Goal: Transaction & Acquisition: Purchase product/service

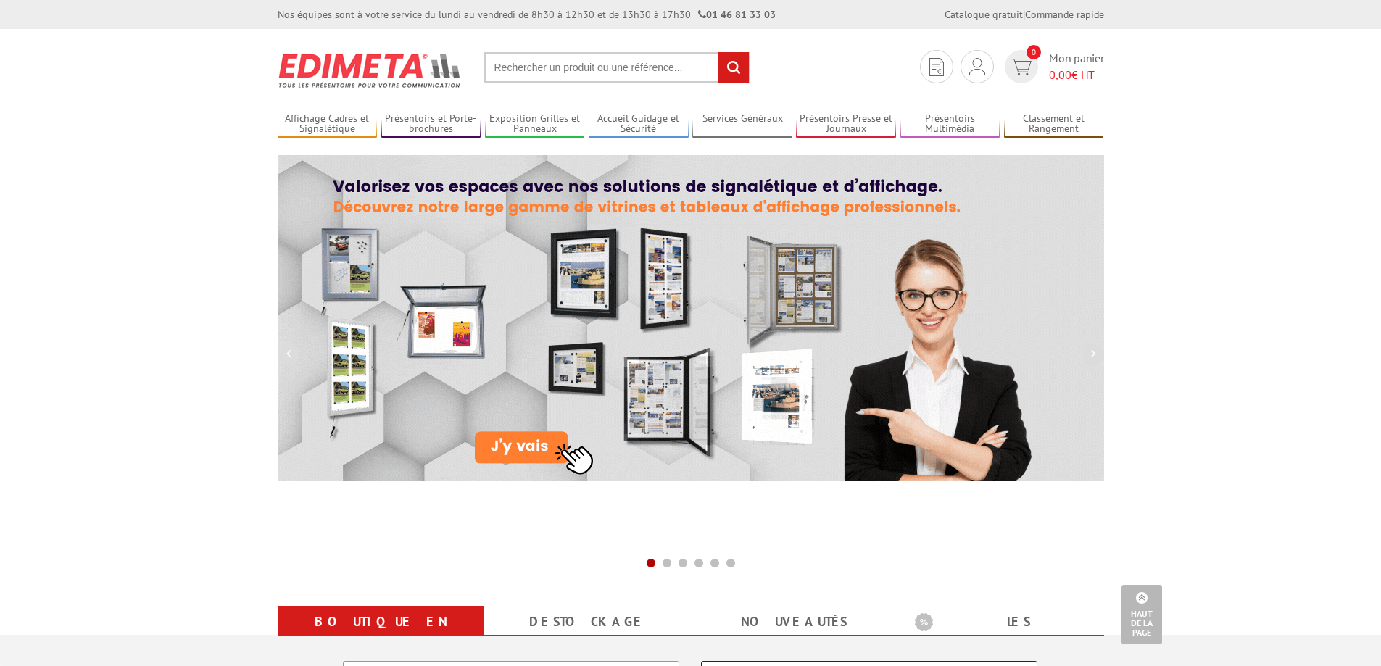
scroll to position [290, 0]
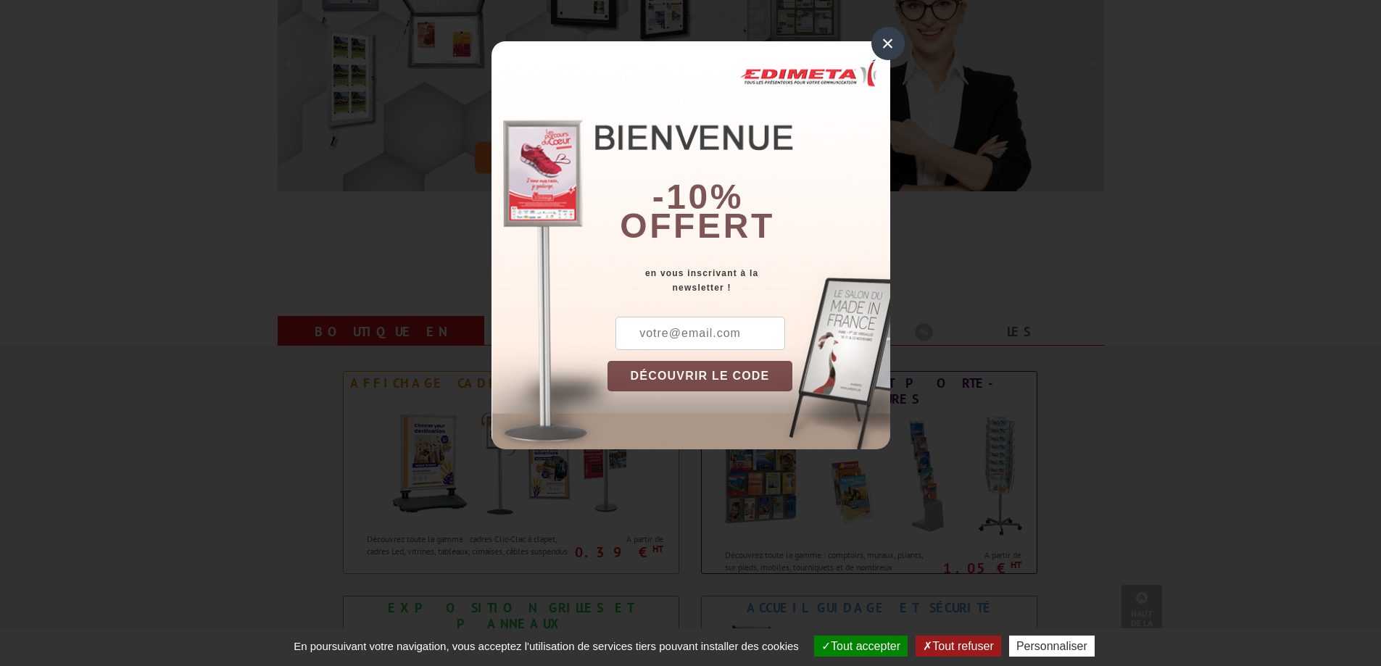
click at [890, 40] on div "×" at bounding box center [887, 43] width 33 height 33
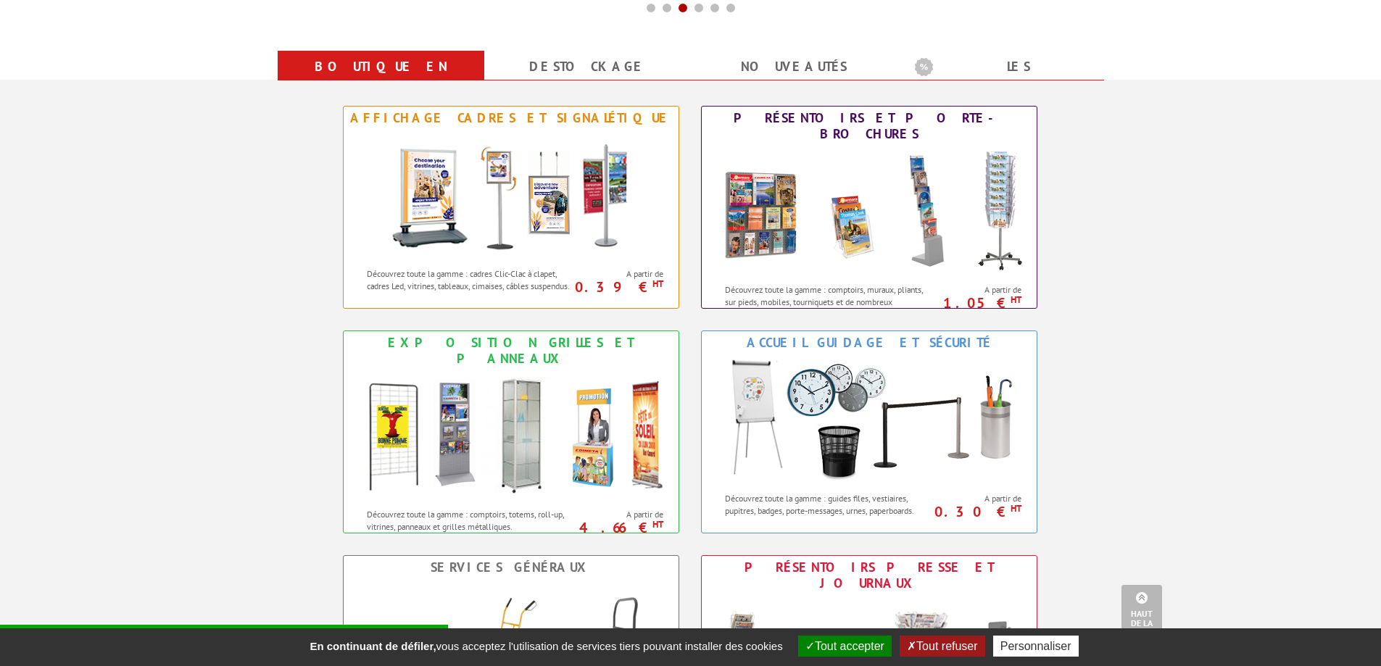
scroll to position [507, 0]
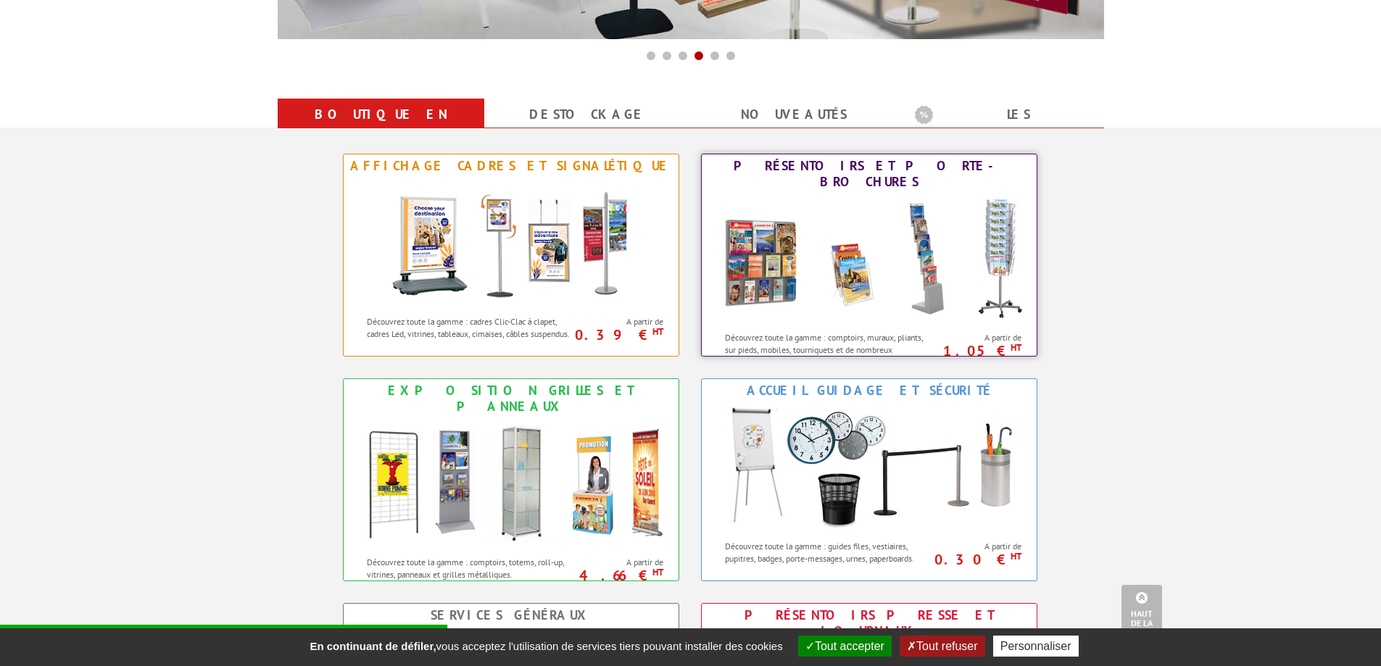
click at [836, 251] on img at bounding box center [869, 259] width 319 height 130
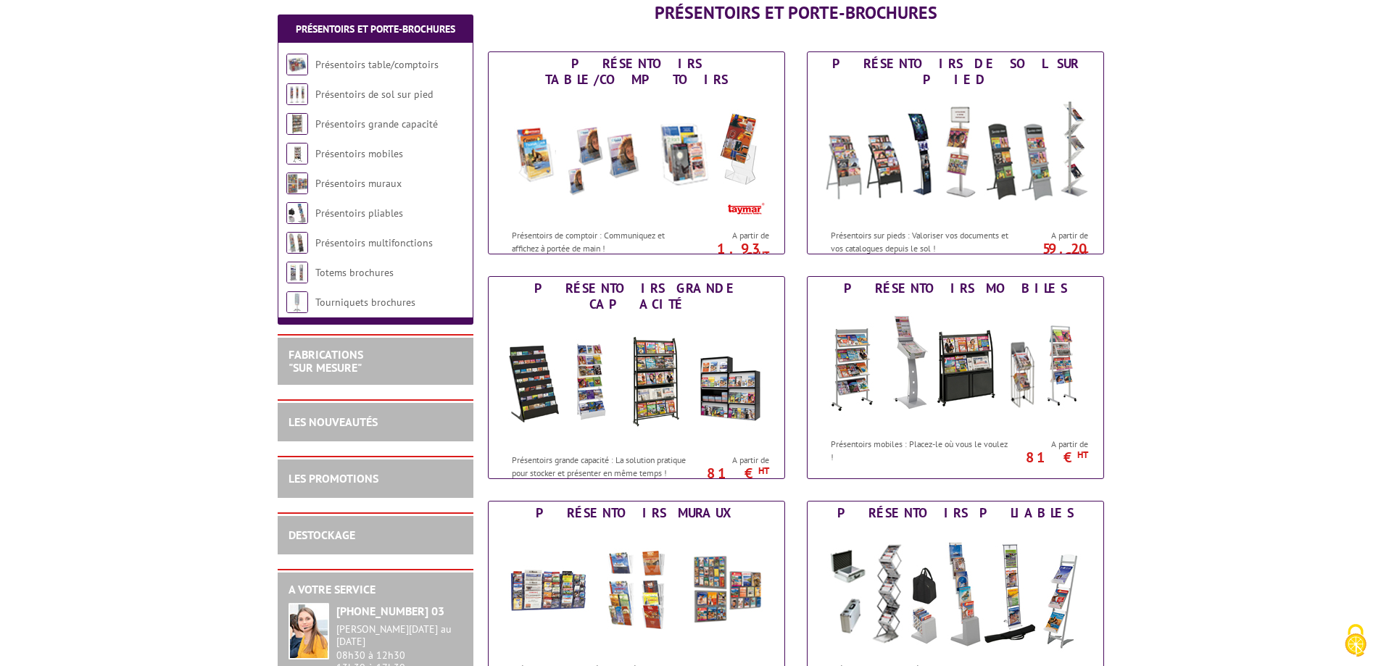
scroll to position [217, 0]
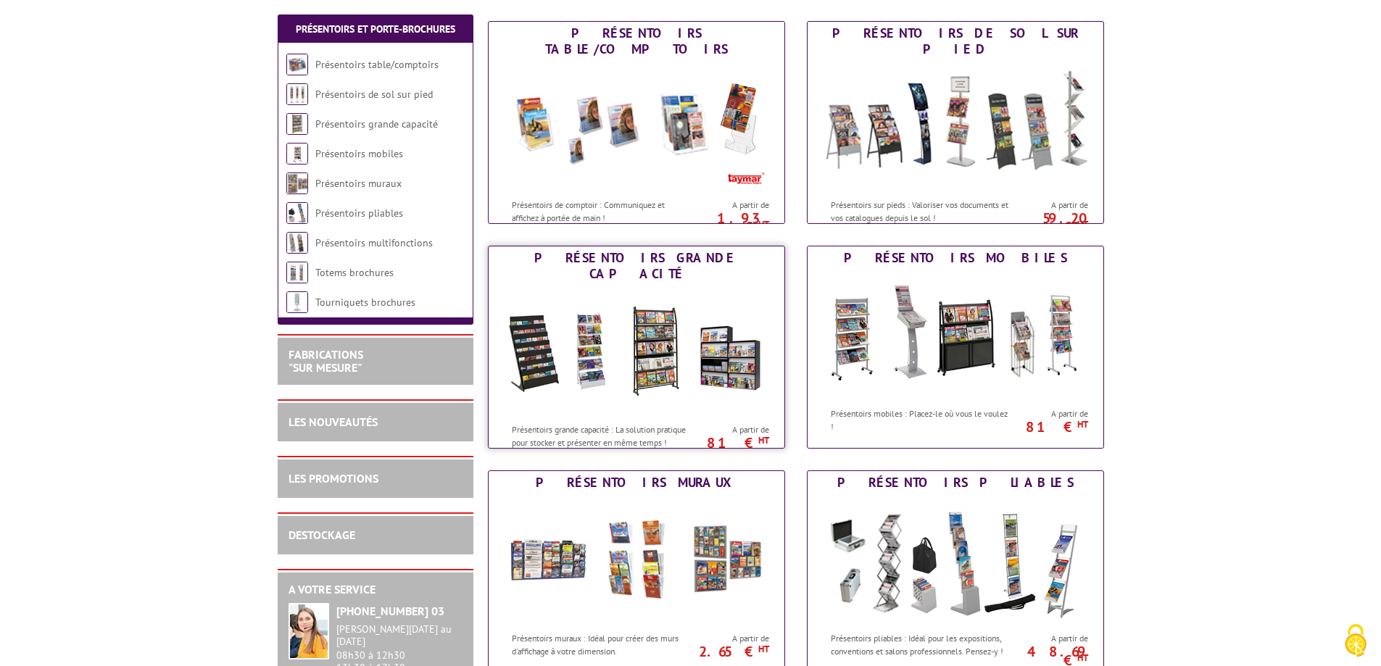
click at [692, 299] on img at bounding box center [636, 351] width 268 height 130
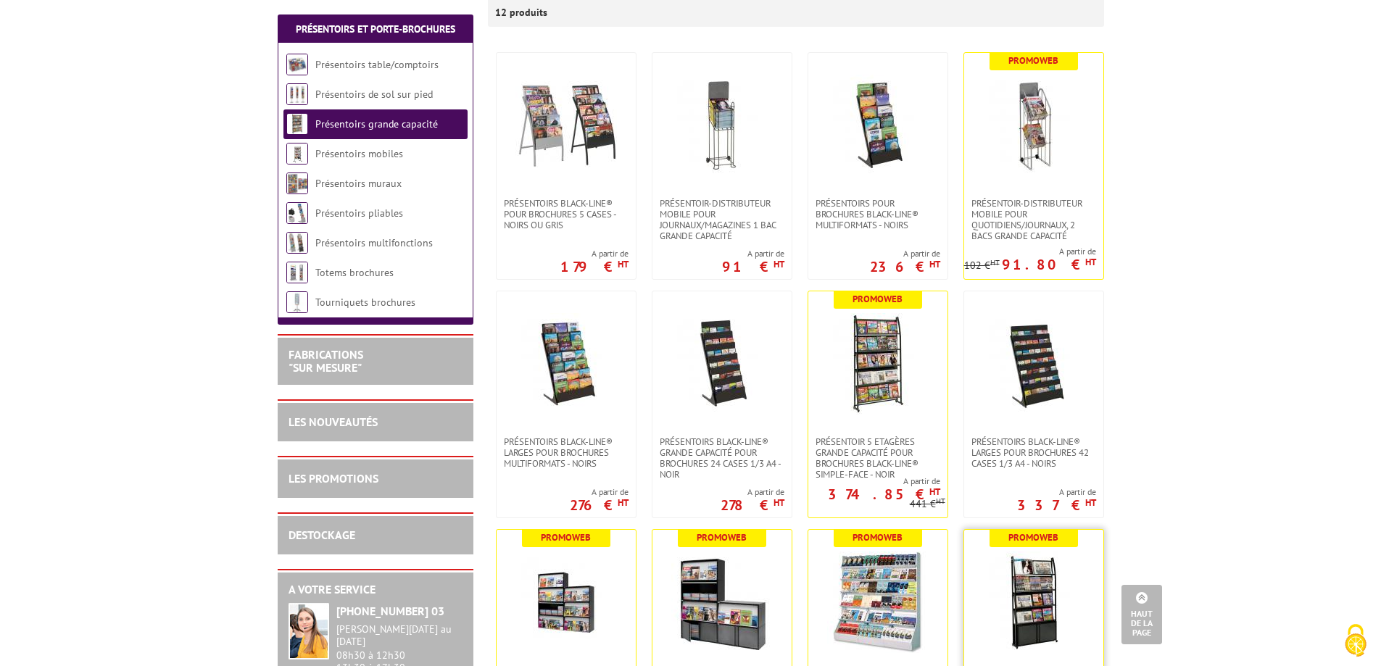
scroll to position [290, 0]
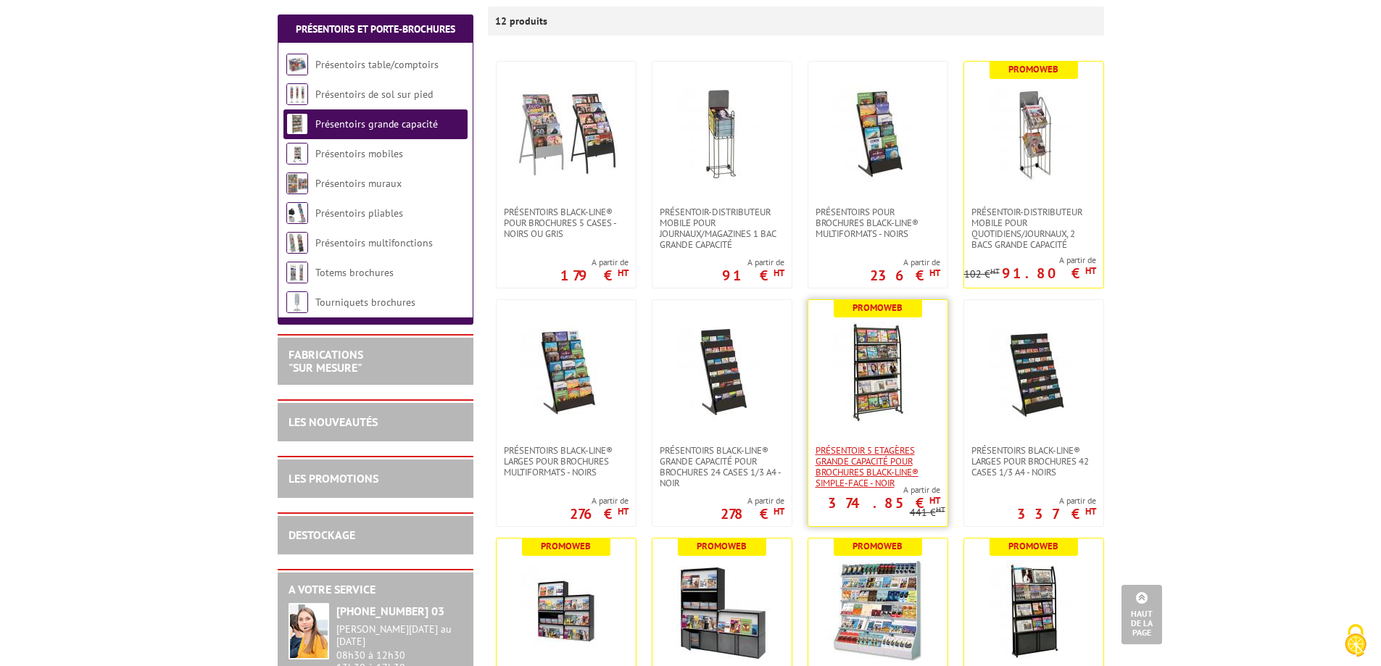
click at [861, 462] on span "Présentoir 5 Etagères grande capacité pour brochures Black-Line® simple-face - …" at bounding box center [877, 466] width 125 height 43
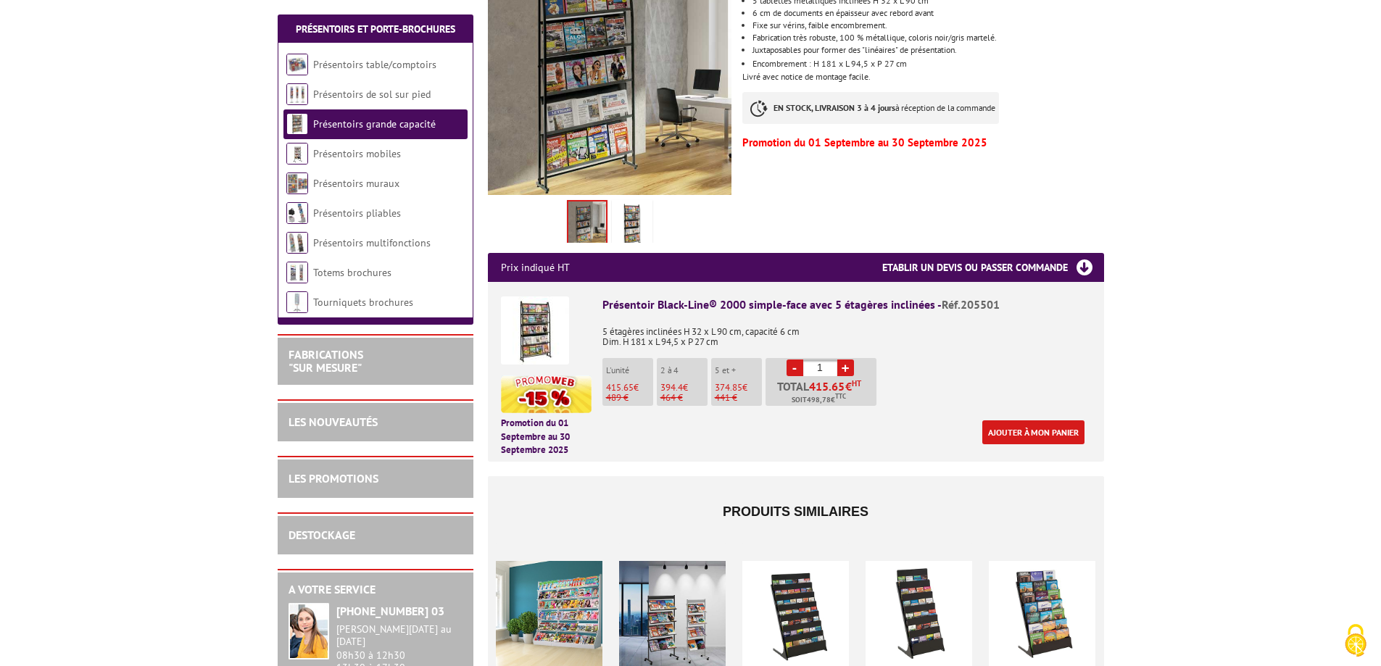
scroll to position [362, 0]
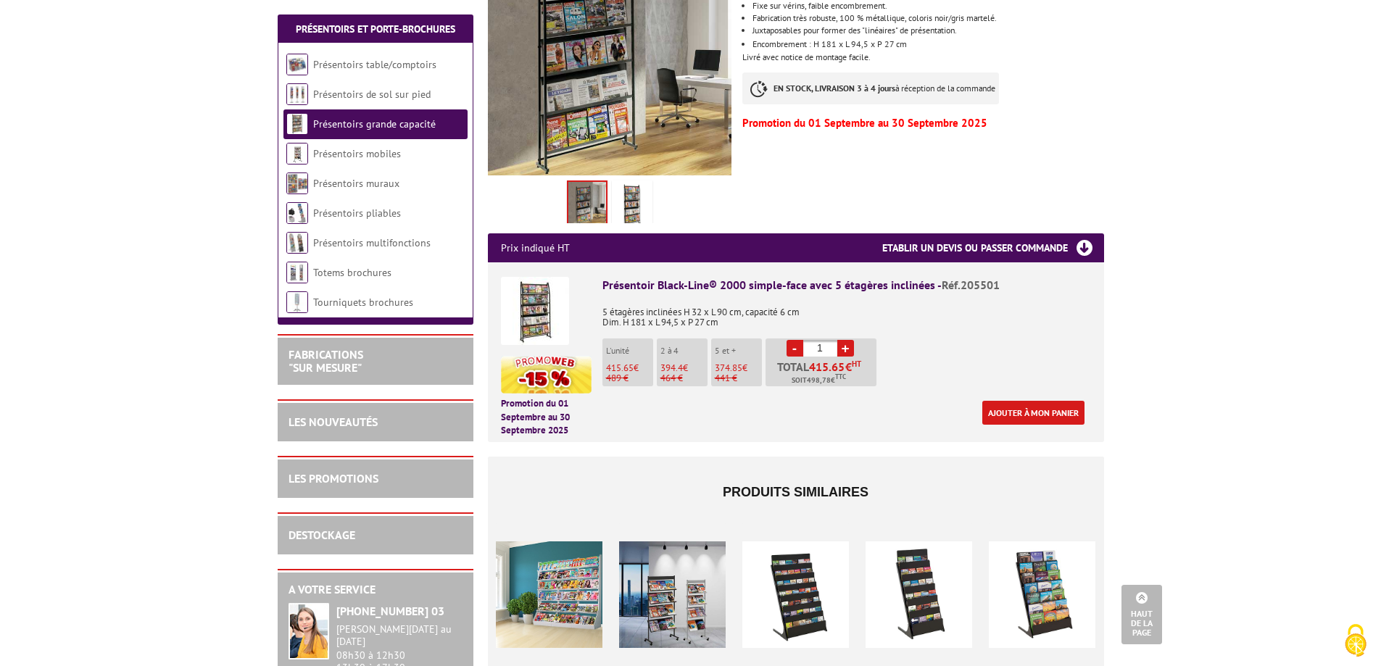
click at [849, 344] on link "+" at bounding box center [845, 348] width 17 height 17
type input "2"
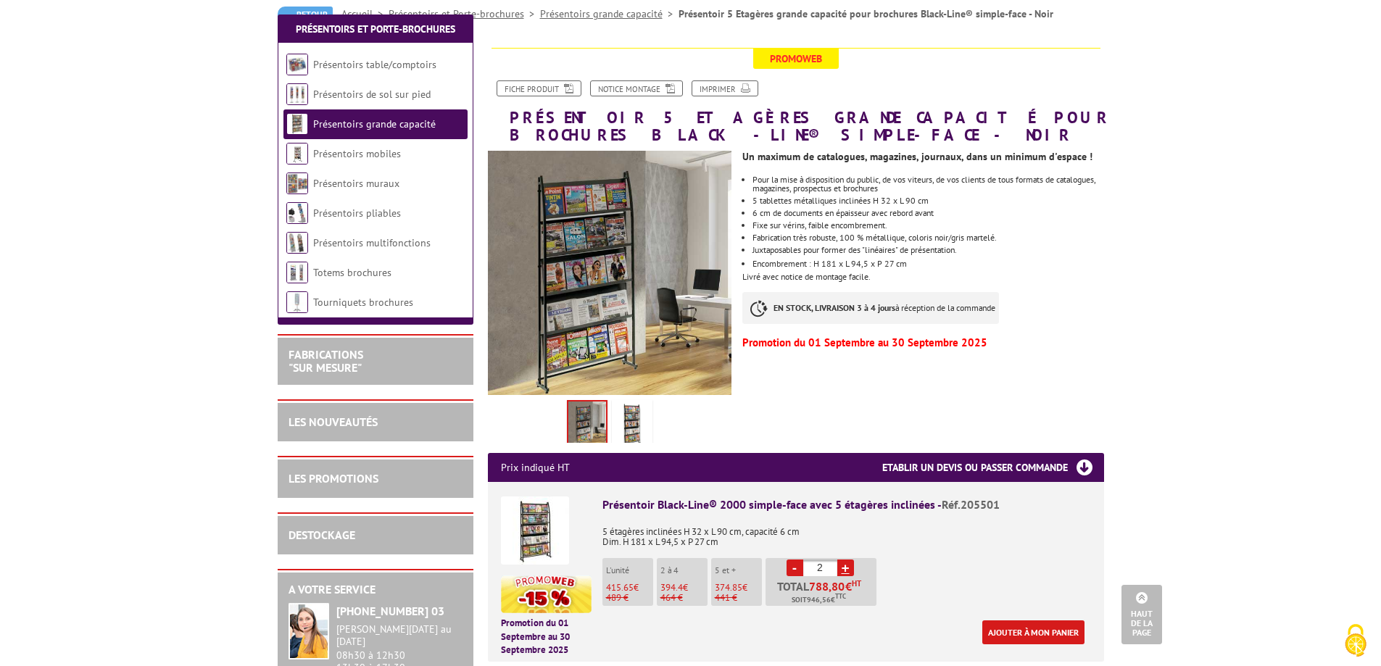
scroll to position [134, 0]
